Goal: Task Accomplishment & Management: Manage account settings

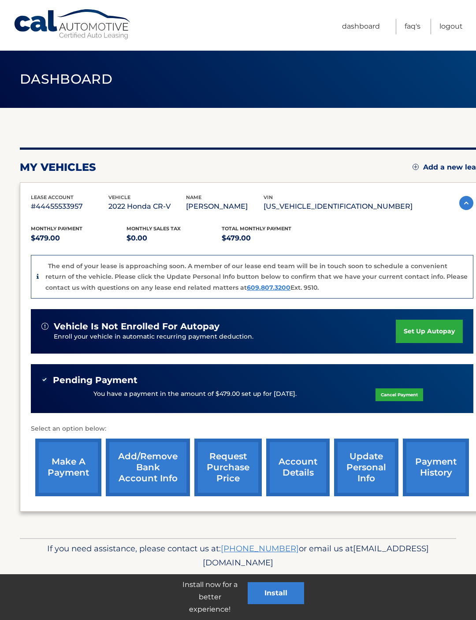
click at [295, 479] on link "account details" at bounding box center [297, 468] width 63 height 58
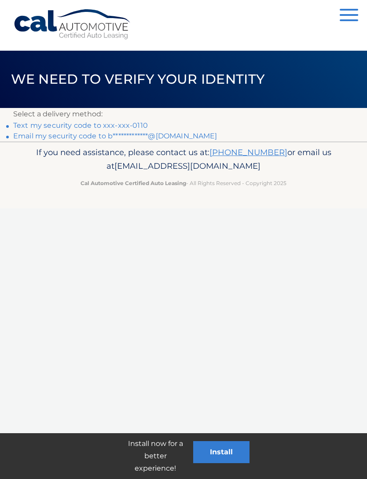
click at [86, 125] on link "Text my security code to xxx-xxx-0110" at bounding box center [80, 125] width 135 height 8
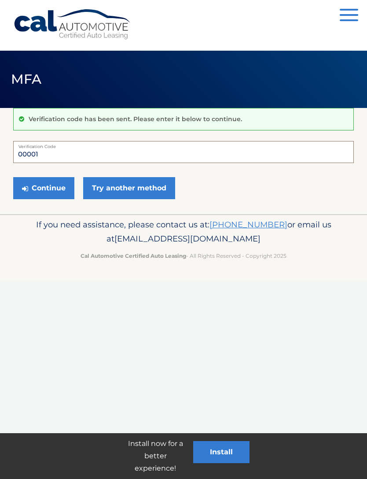
type input "000015"
click at [44, 188] on button "Continue" at bounding box center [43, 188] width 61 height 22
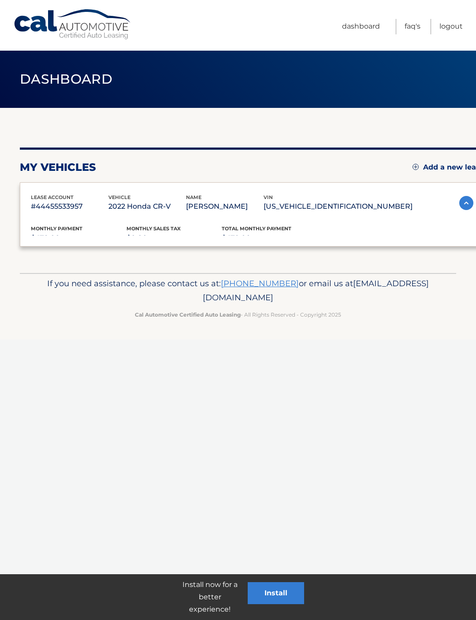
click at [63, 242] on p "$479.00" at bounding box center [79, 238] width 96 height 12
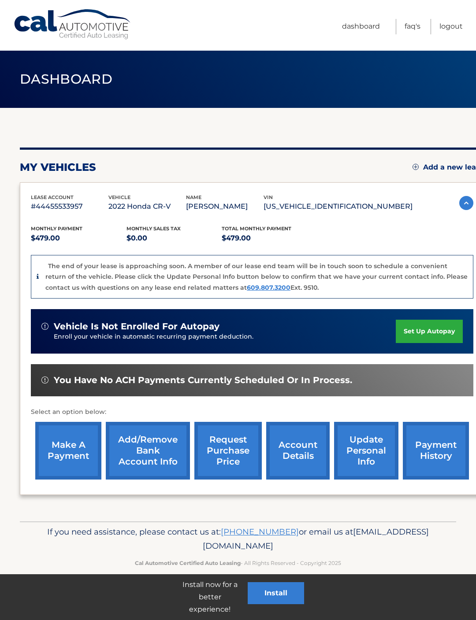
click at [304, 459] on link "account details" at bounding box center [297, 451] width 63 height 58
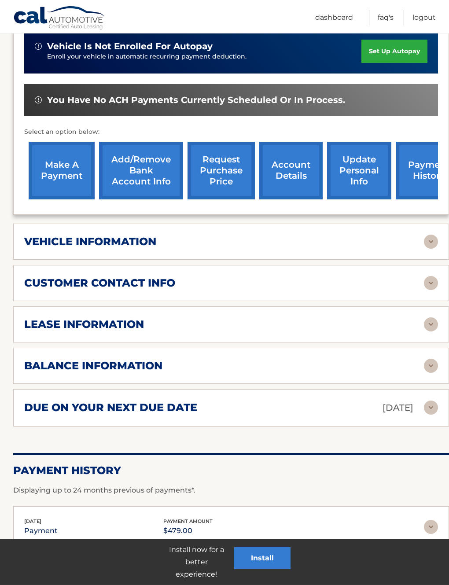
click at [431, 364] on img at bounding box center [431, 366] width 14 height 14
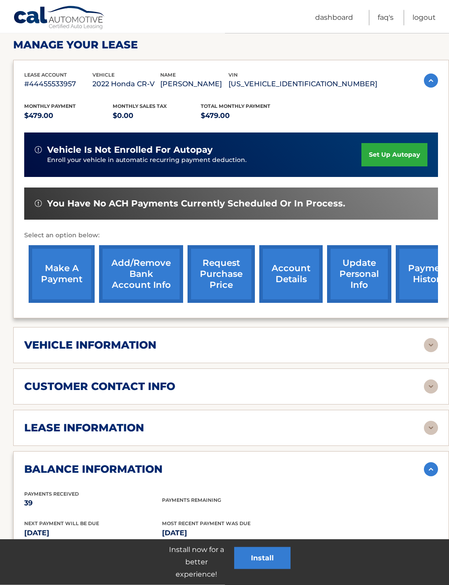
scroll to position [127, 0]
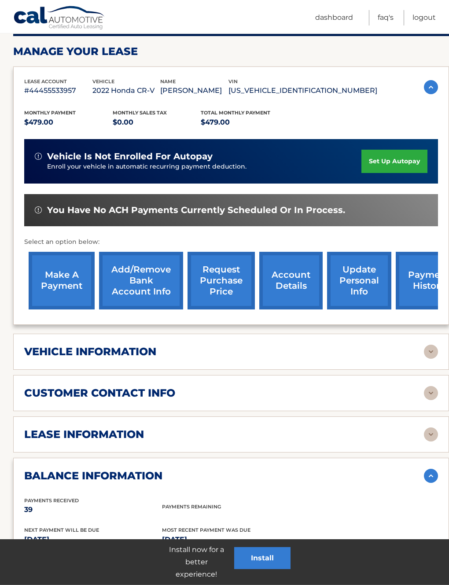
click at [219, 285] on link "request purchase price" at bounding box center [221, 281] width 67 height 58
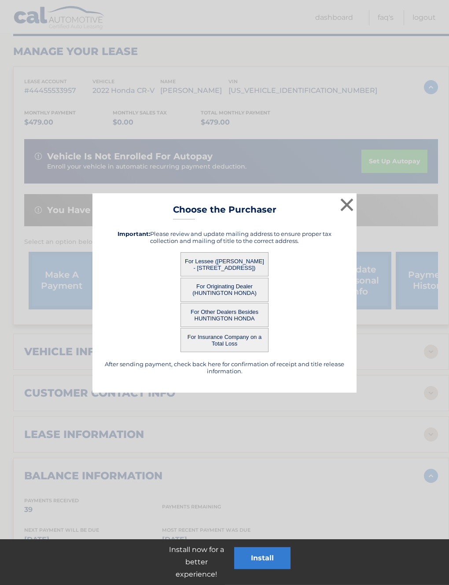
click at [240, 264] on button "For Lessee ([PERSON_NAME] - [STREET_ADDRESS])" at bounding box center [225, 264] width 88 height 24
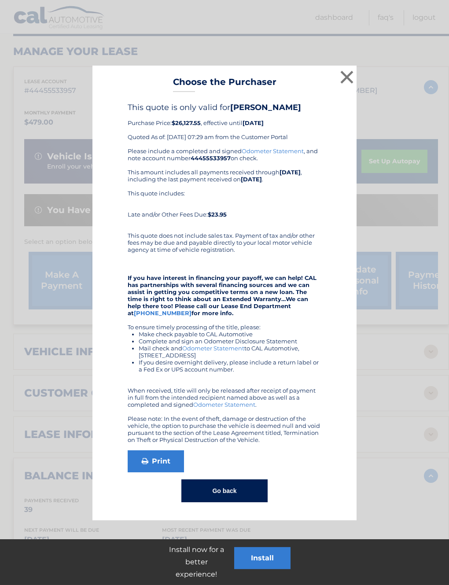
click at [352, 70] on button "×" at bounding box center [347, 77] width 18 height 18
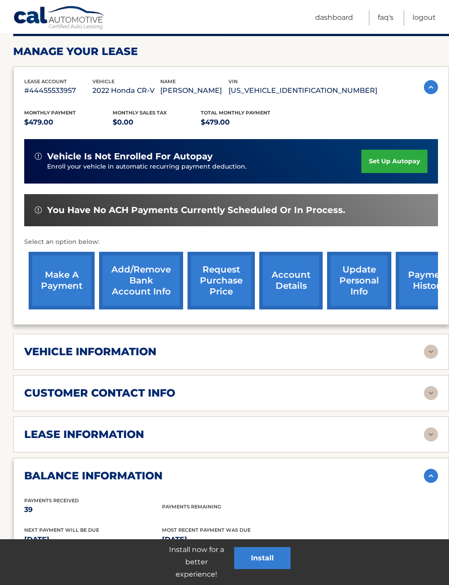
click at [427, 430] on img at bounding box center [431, 435] width 14 height 14
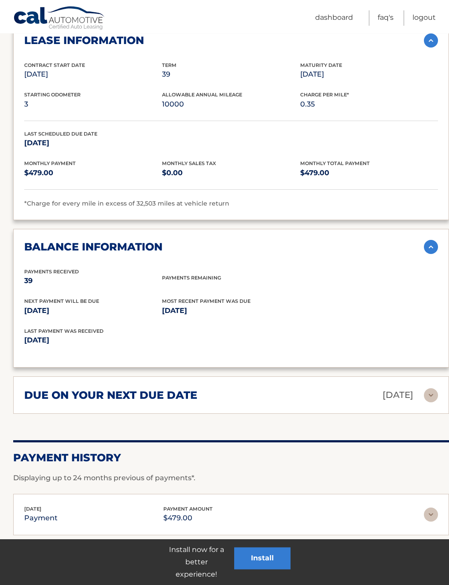
click at [426, 393] on img at bounding box center [431, 396] width 14 height 14
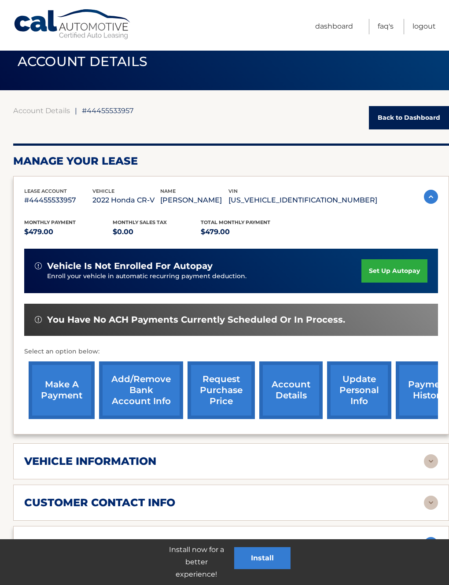
scroll to position [0, 0]
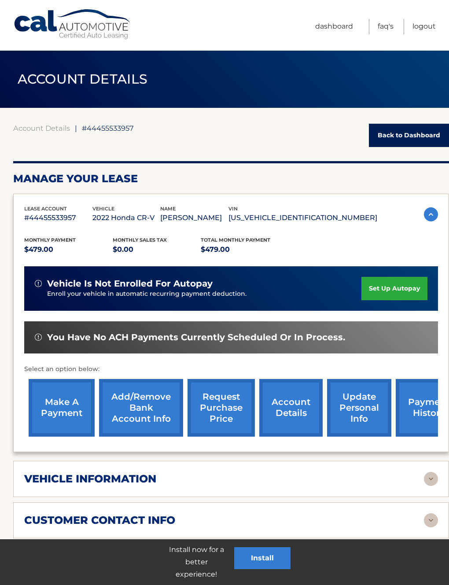
click at [338, 22] on link "Dashboard" at bounding box center [334, 26] width 38 height 15
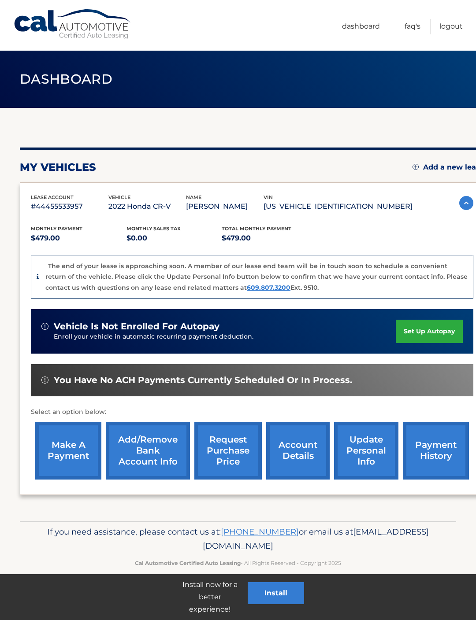
click at [434, 447] on link "payment history" at bounding box center [436, 451] width 66 height 58
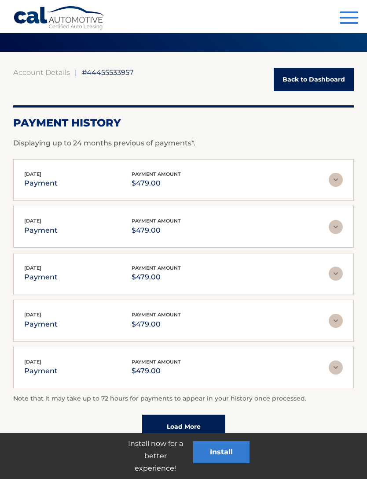
scroll to position [69, 0]
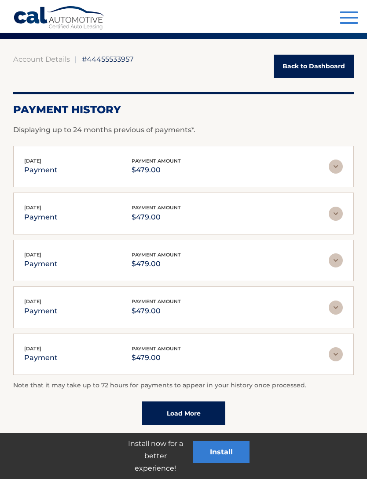
click at [209, 410] on link "Load More" at bounding box center [183, 413] width 83 height 24
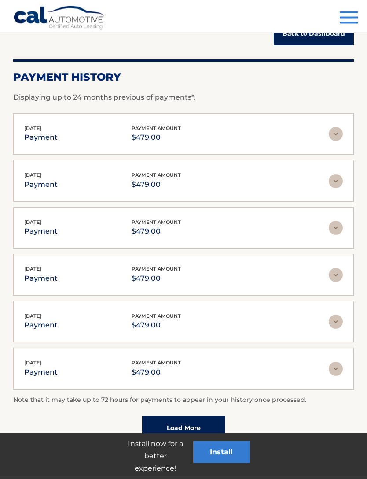
scroll to position [116, 0]
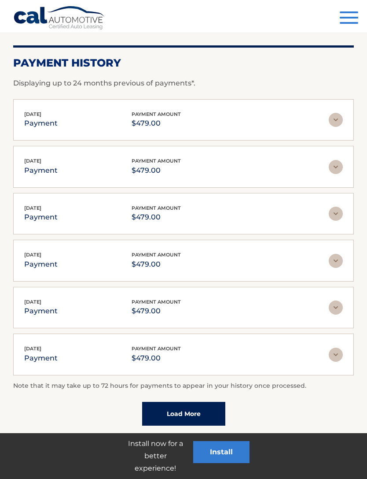
click at [206, 404] on link "Load More" at bounding box center [183, 414] width 83 height 24
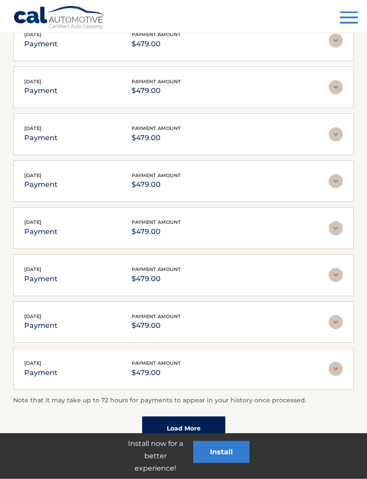
scroll to position [349, 0]
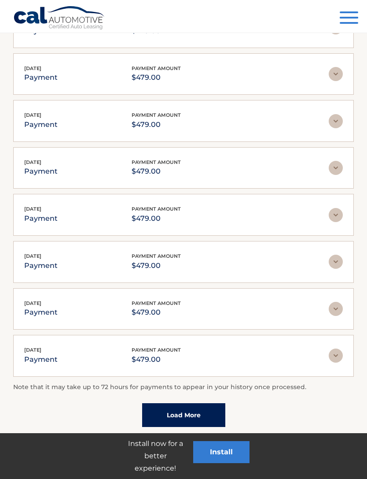
click at [199, 404] on link "Load More" at bounding box center [183, 415] width 83 height 24
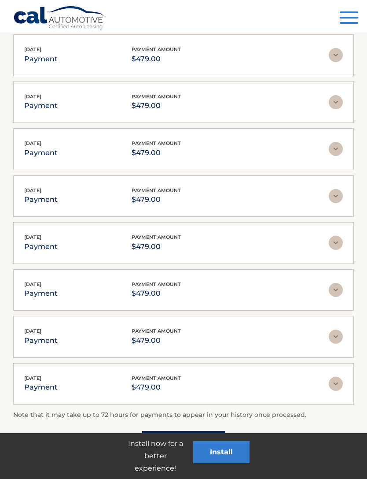
scroll to position [583, 0]
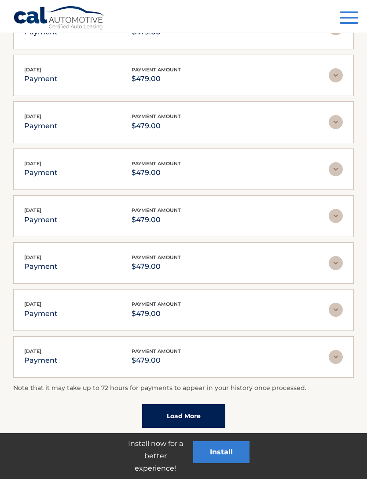
click at [204, 404] on link "Load More" at bounding box center [183, 416] width 83 height 24
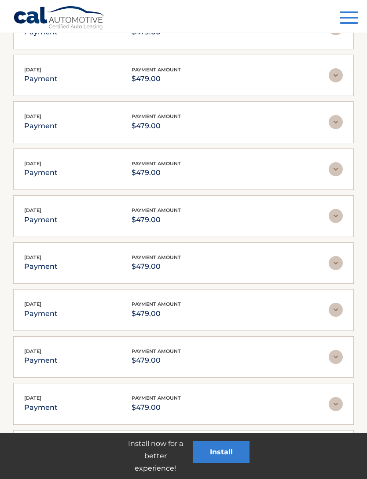
click at [204, 404] on div "Jun 06, 2024 payment payment amount $479.00" at bounding box center [176, 404] width 305 height 20
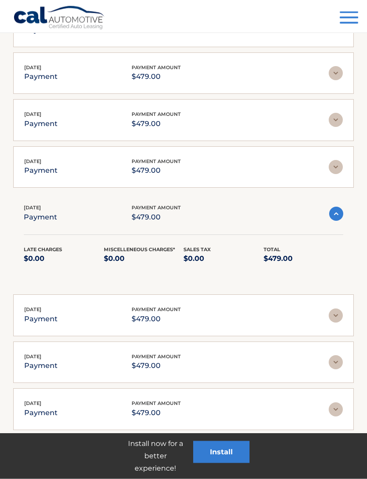
scroll to position [871, 0]
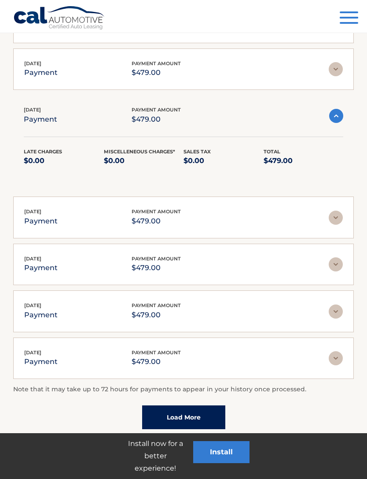
click at [209, 409] on link "Load More" at bounding box center [183, 417] width 83 height 24
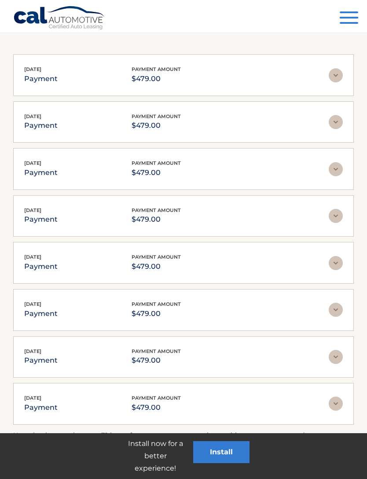
scroll to position [1034, 0]
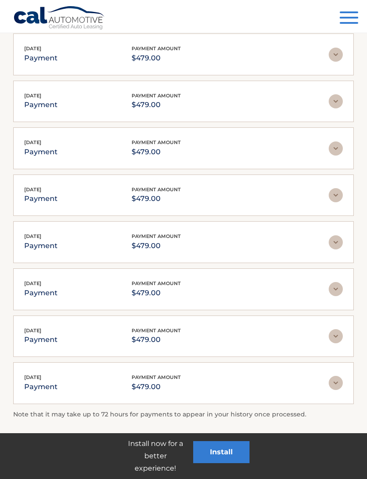
click at [340, 378] on img at bounding box center [336, 383] width 14 height 14
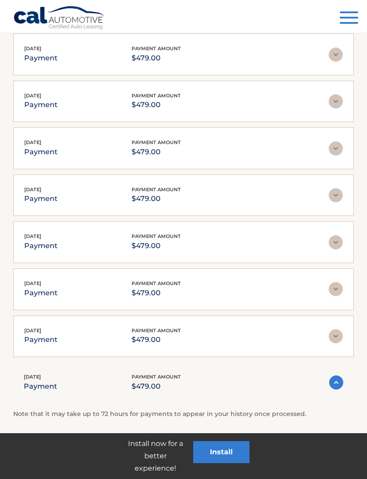
scroll to position [1033, 0]
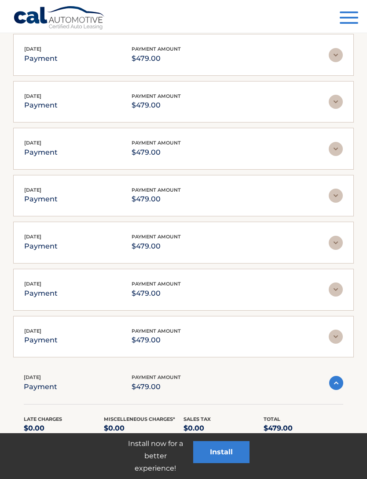
click at [337, 330] on img at bounding box center [336, 337] width 14 height 14
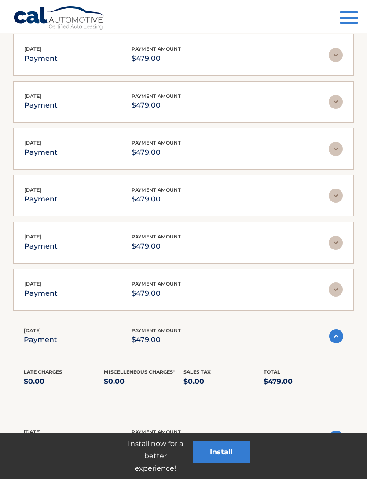
click at [339, 284] on img at bounding box center [336, 289] width 14 height 14
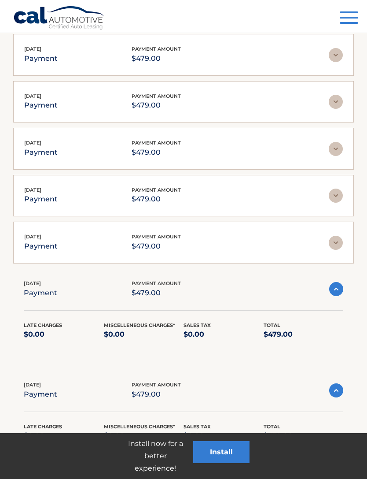
click at [337, 236] on img at bounding box center [336, 243] width 14 height 14
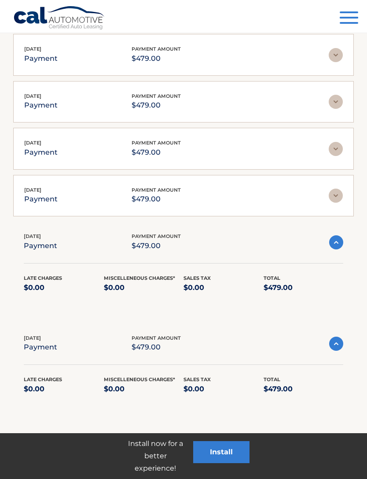
click at [338, 191] on img at bounding box center [336, 196] width 14 height 14
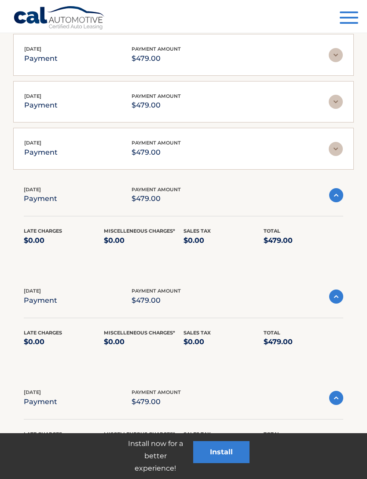
click at [338, 142] on img at bounding box center [336, 149] width 14 height 14
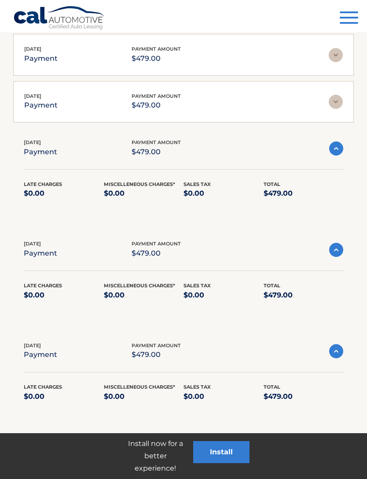
click at [339, 95] on img at bounding box center [336, 102] width 14 height 14
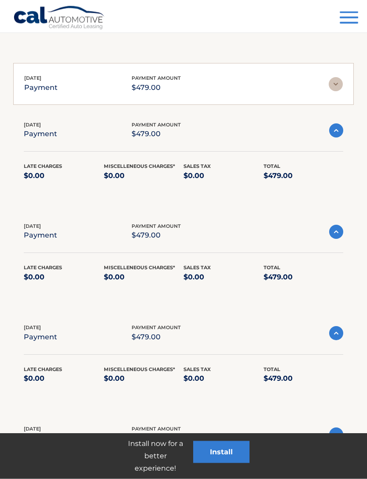
click at [338, 79] on img at bounding box center [336, 85] width 14 height 14
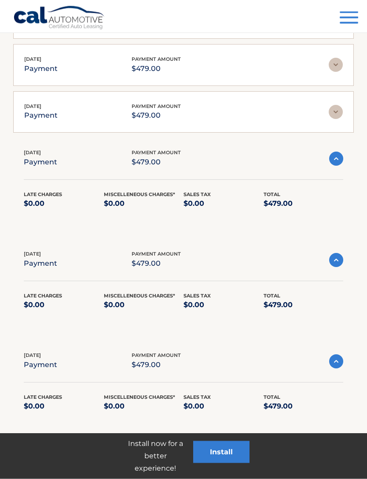
click at [339, 107] on img at bounding box center [336, 112] width 14 height 14
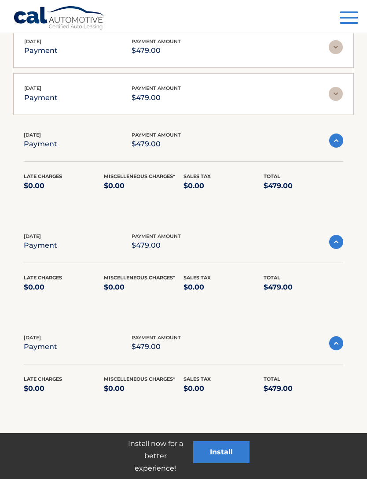
scroll to position [796, 0]
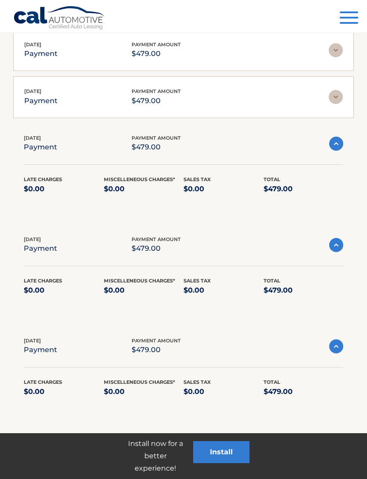
click at [337, 92] on img at bounding box center [336, 97] width 14 height 14
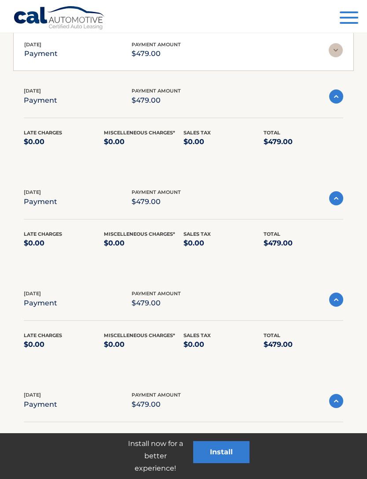
click at [338, 46] on img at bounding box center [336, 50] width 14 height 14
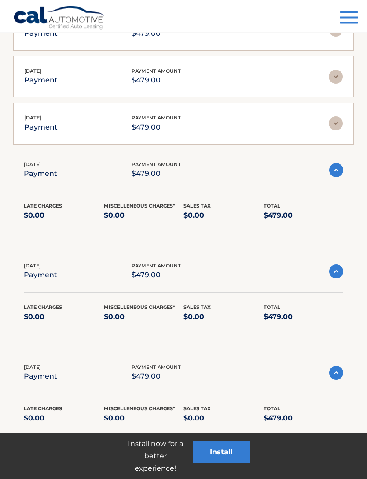
click at [341, 119] on img at bounding box center [336, 124] width 14 height 14
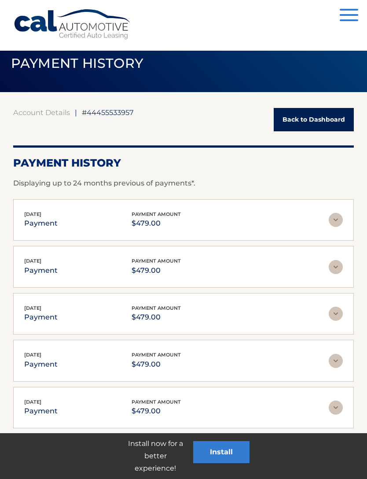
scroll to position [16, 0]
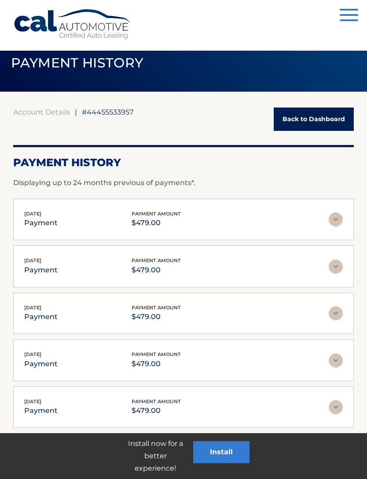
click at [338, 217] on img at bounding box center [336, 219] width 14 height 14
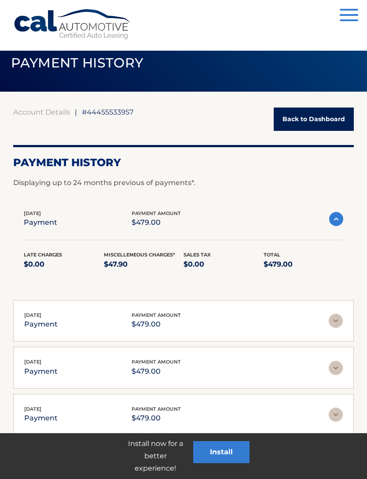
click at [343, 321] on img at bounding box center [336, 321] width 14 height 14
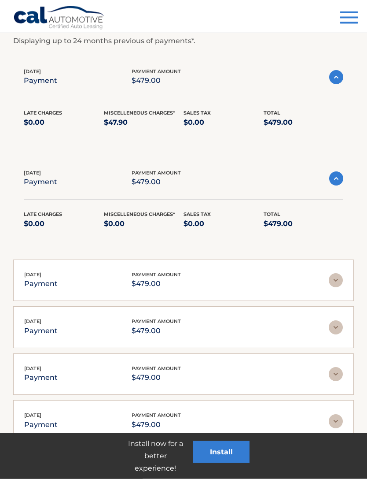
scroll to position [159, 0]
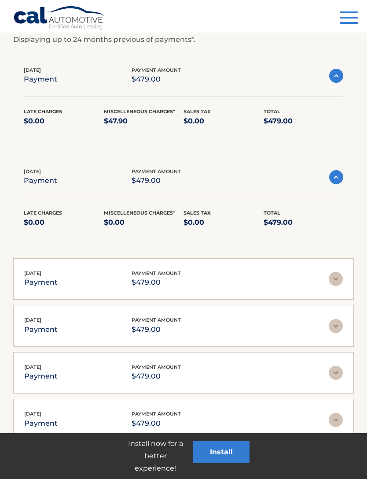
click at [335, 274] on img at bounding box center [336, 279] width 14 height 14
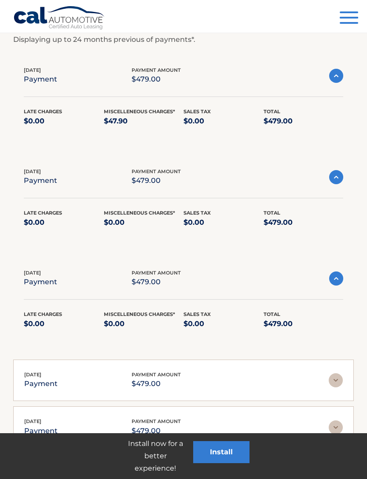
click at [337, 383] on img at bounding box center [336, 380] width 14 height 14
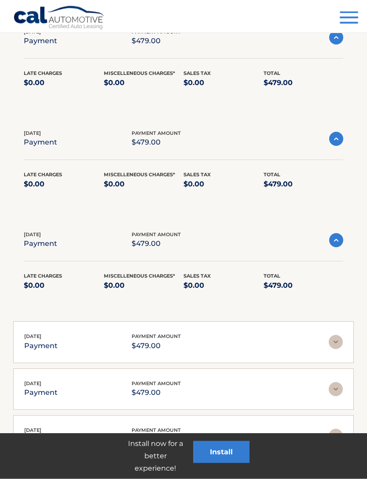
scroll to position [300, 0]
click at [336, 341] on img at bounding box center [336, 341] width 14 height 14
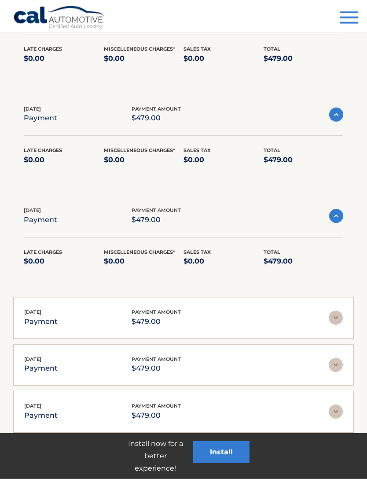
scroll to position [425, 0]
click at [342, 312] on img at bounding box center [336, 317] width 14 height 14
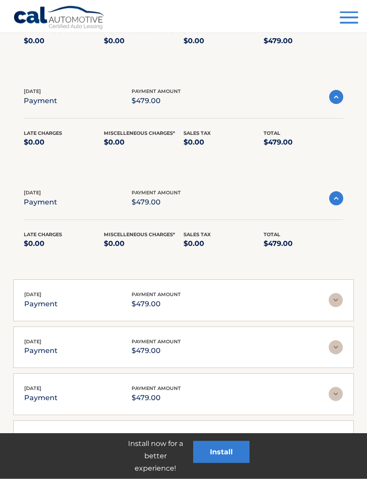
click at [340, 300] on img at bounding box center [336, 300] width 14 height 14
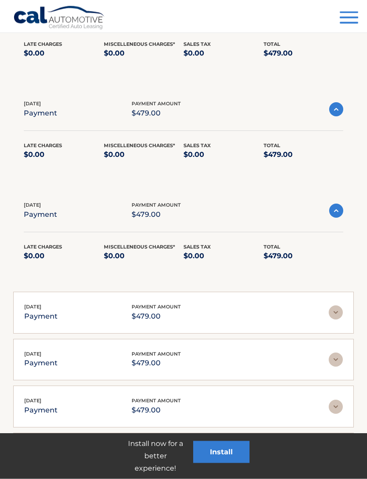
click at [336, 306] on img at bounding box center [336, 313] width 14 height 14
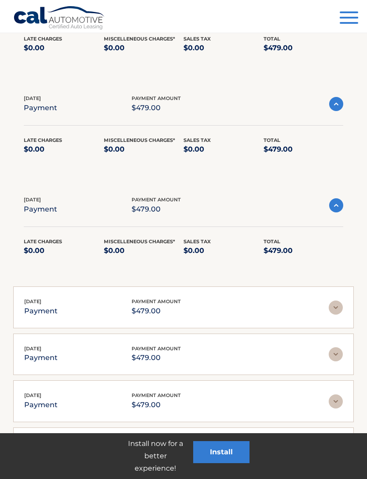
scroll to position [759, 0]
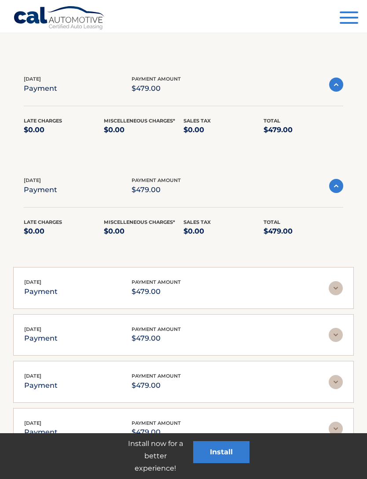
click at [337, 286] on img at bounding box center [336, 288] width 14 height 14
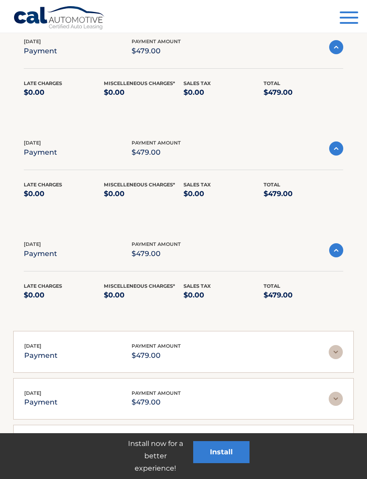
scroll to position [806, 0]
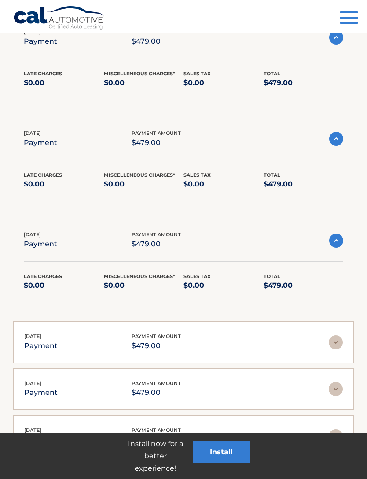
click at [337, 339] on img at bounding box center [336, 342] width 14 height 14
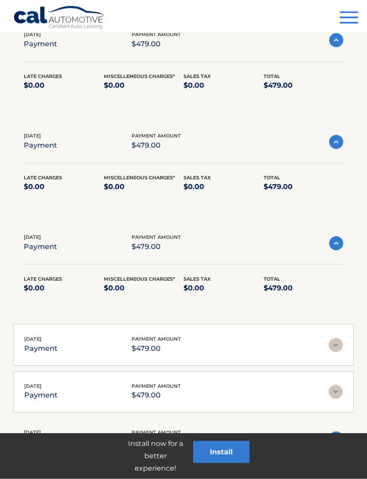
click at [338, 339] on img at bounding box center [336, 345] width 14 height 14
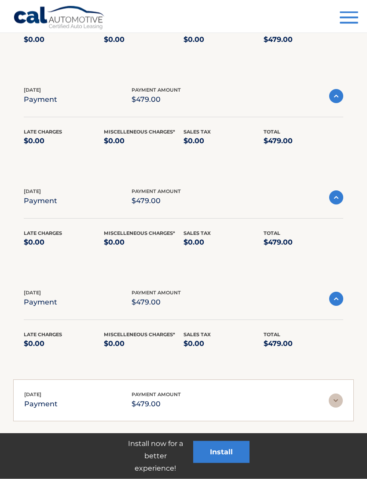
scroll to position [950, 0]
click at [341, 401] on img at bounding box center [336, 400] width 14 height 14
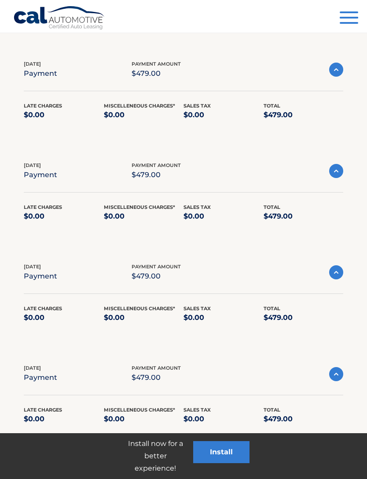
scroll to position [2330, 0]
